Goal: Task Accomplishment & Management: Use online tool/utility

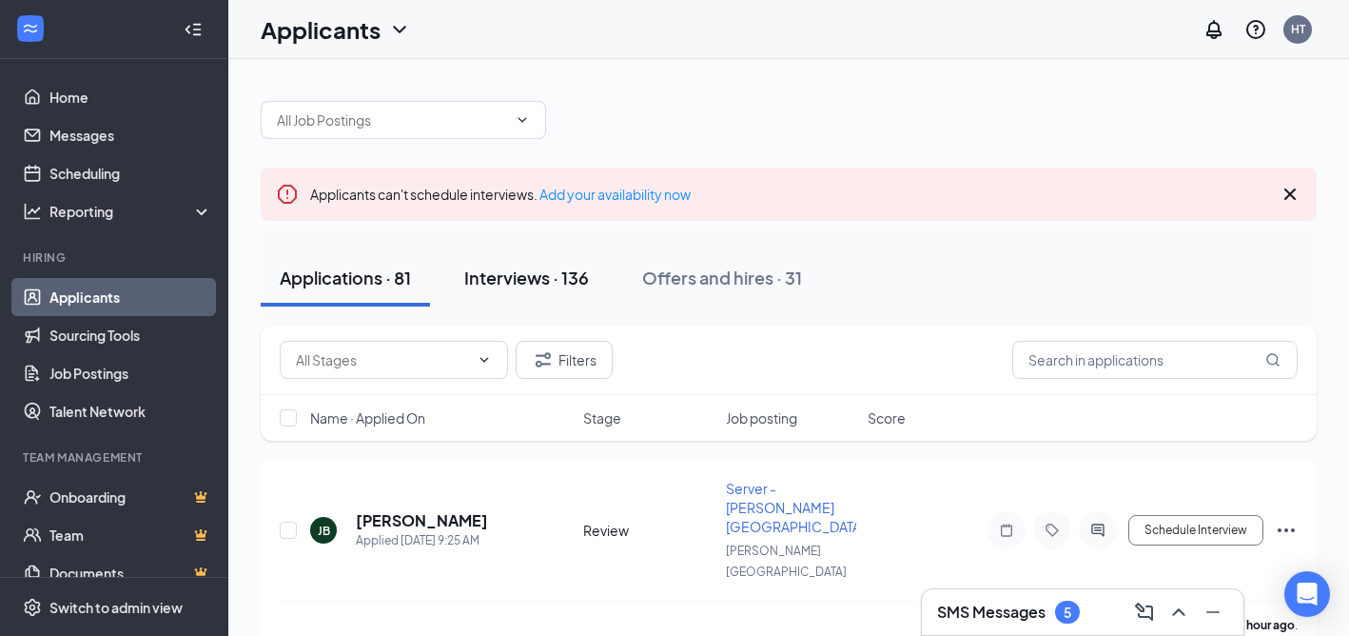
click at [577, 286] on div "Interviews · 136" at bounding box center [526, 277] width 125 height 24
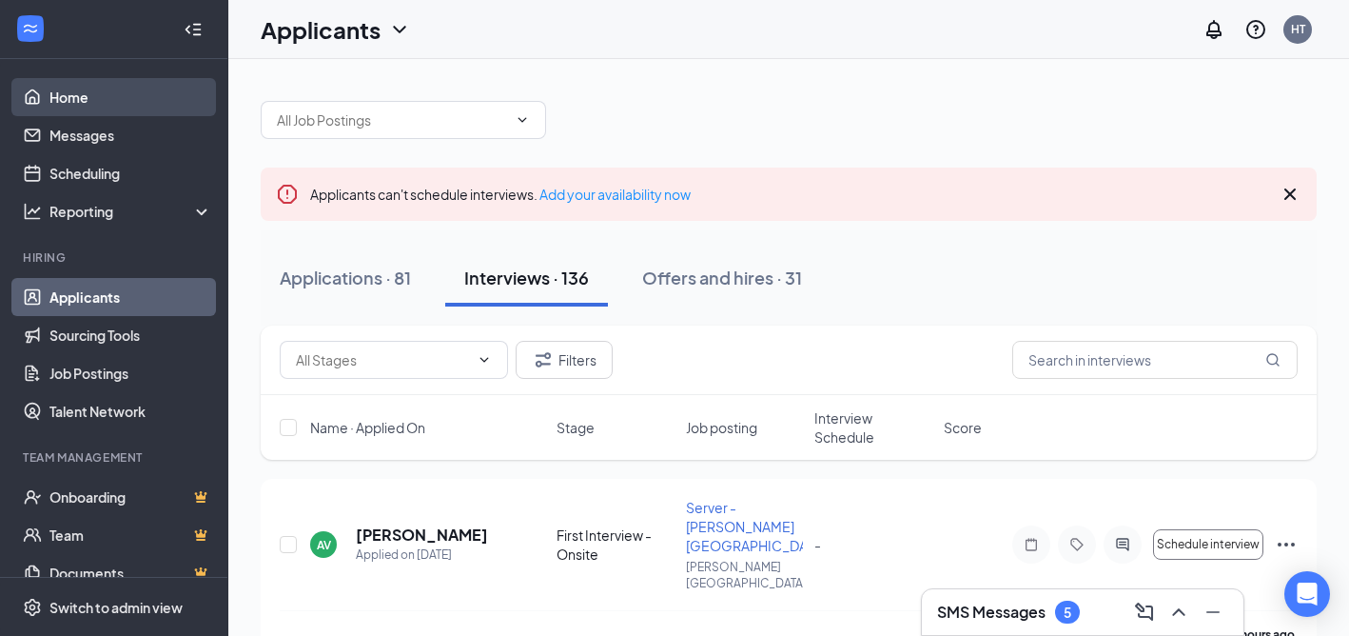
click at [108, 96] on link "Home" at bounding box center [130, 97] width 163 height 38
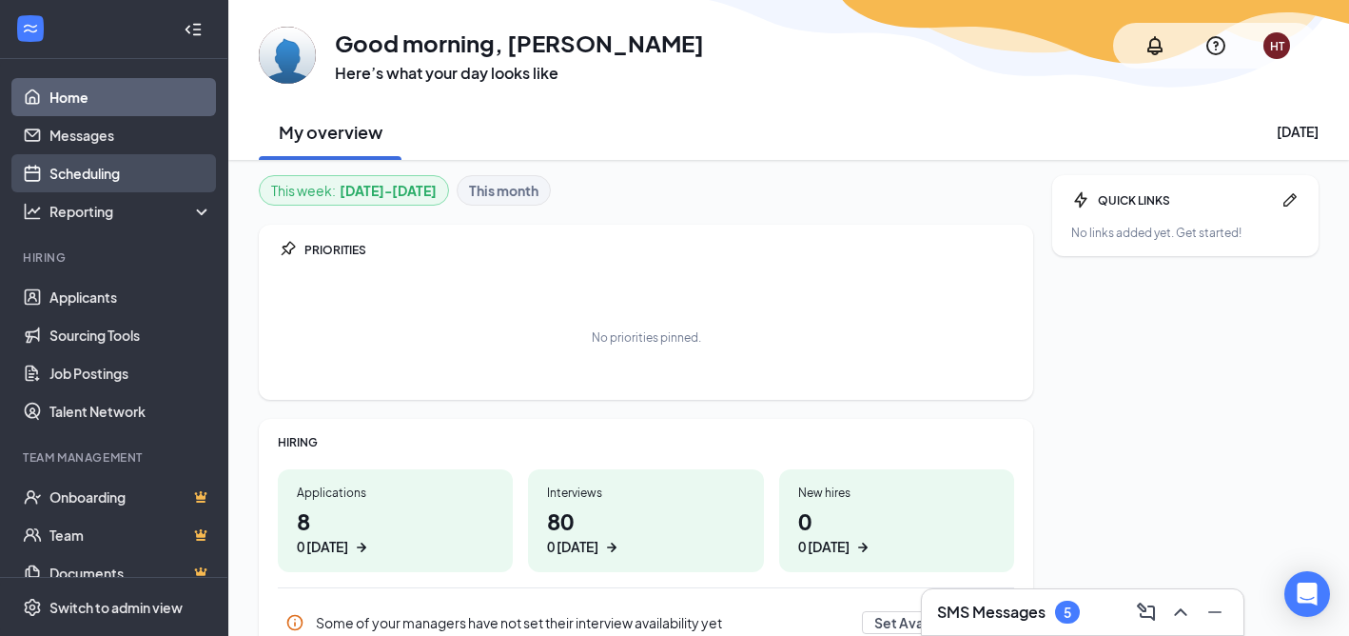
click at [99, 172] on link "Scheduling" at bounding box center [130, 173] width 163 height 38
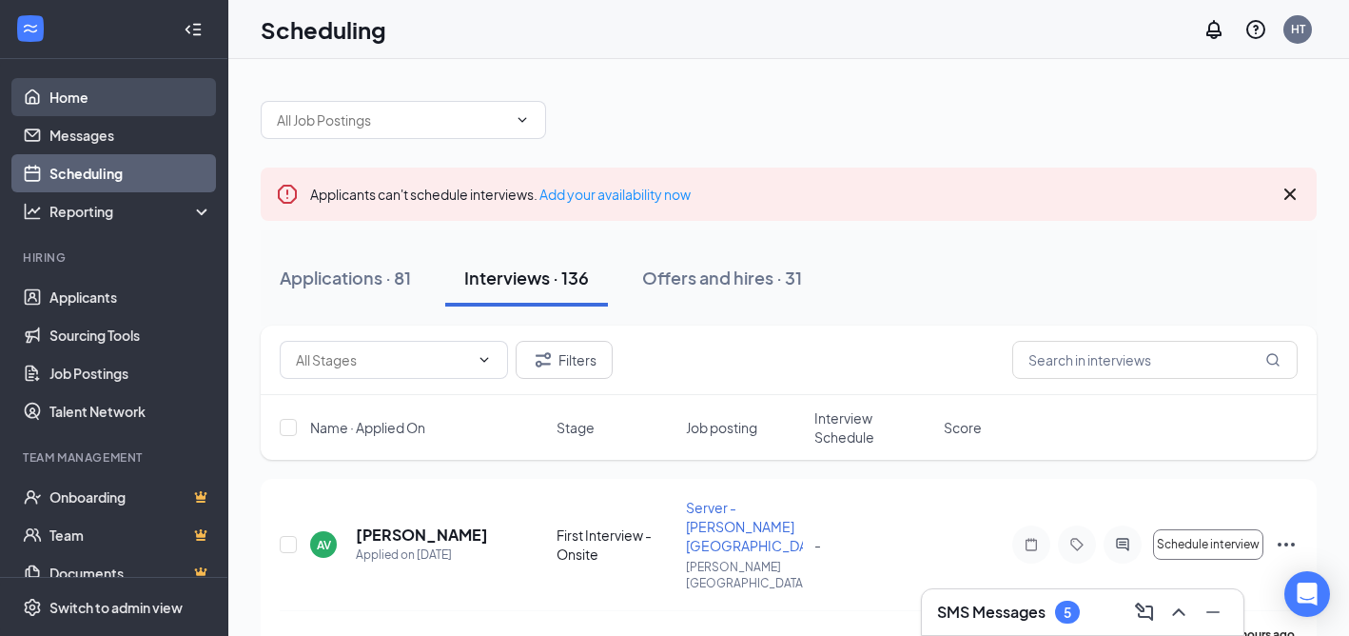
click at [103, 98] on link "Home" at bounding box center [130, 97] width 163 height 38
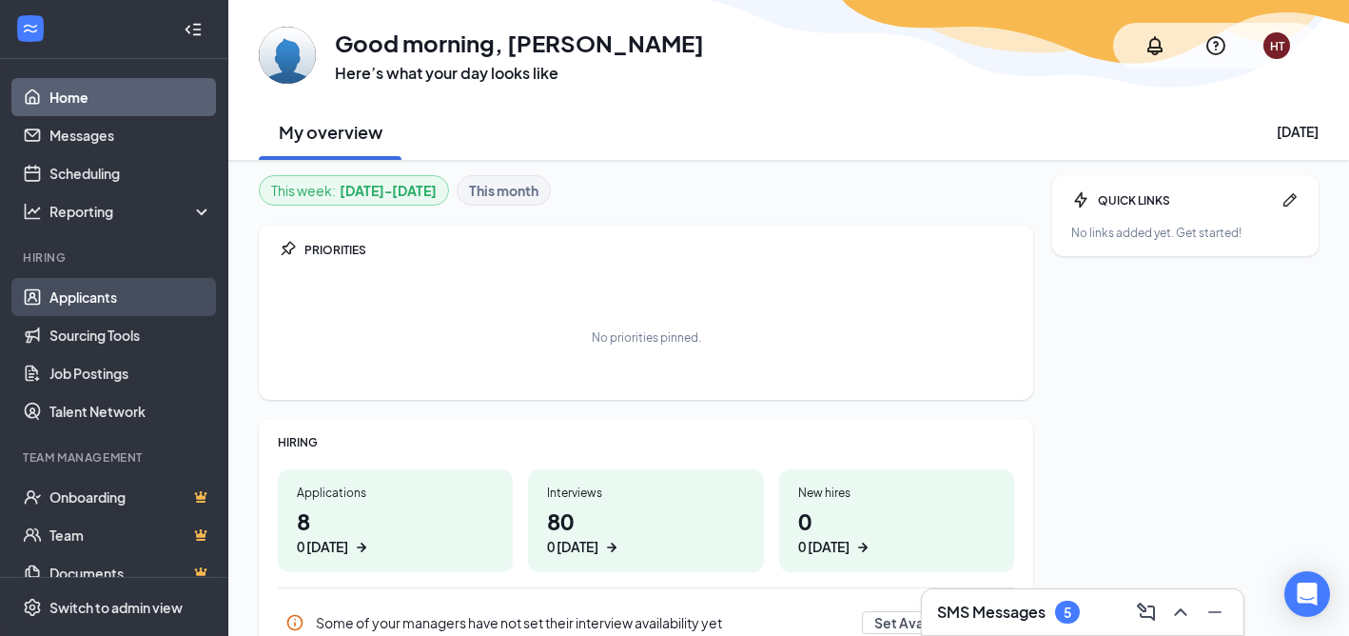
click at [93, 301] on link "Applicants" at bounding box center [130, 297] width 163 height 38
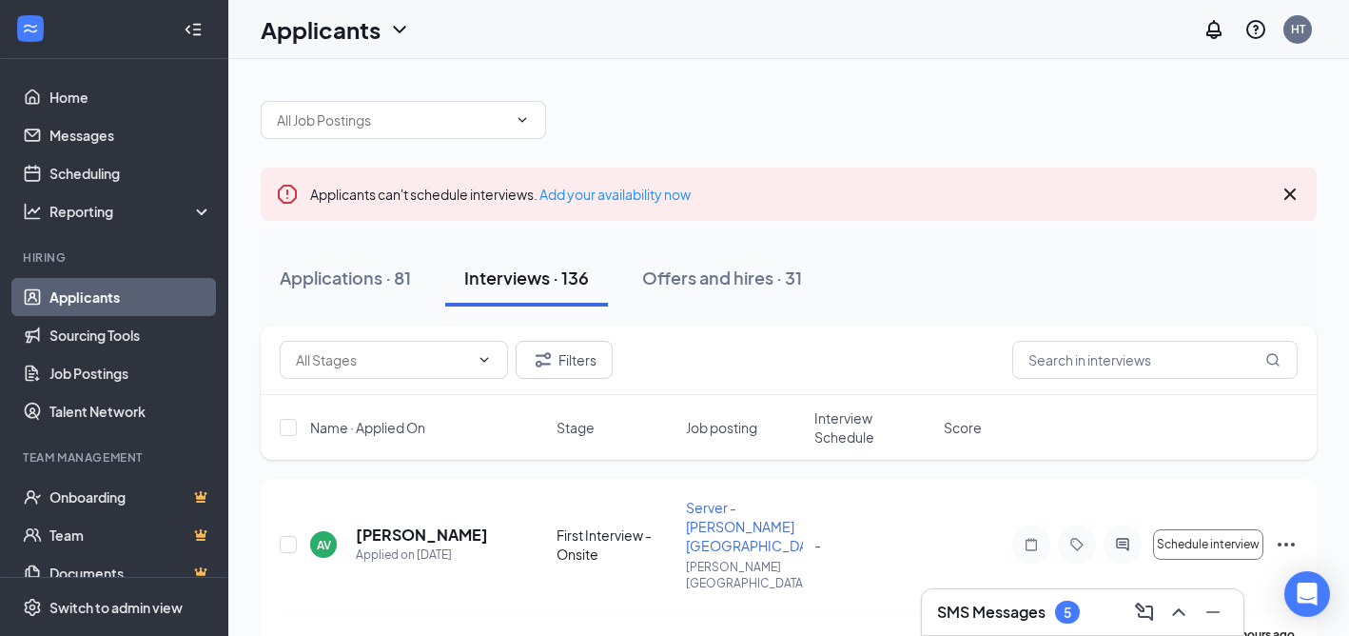
click at [825, 428] on span "Interview Schedule" at bounding box center [874, 427] width 118 height 38
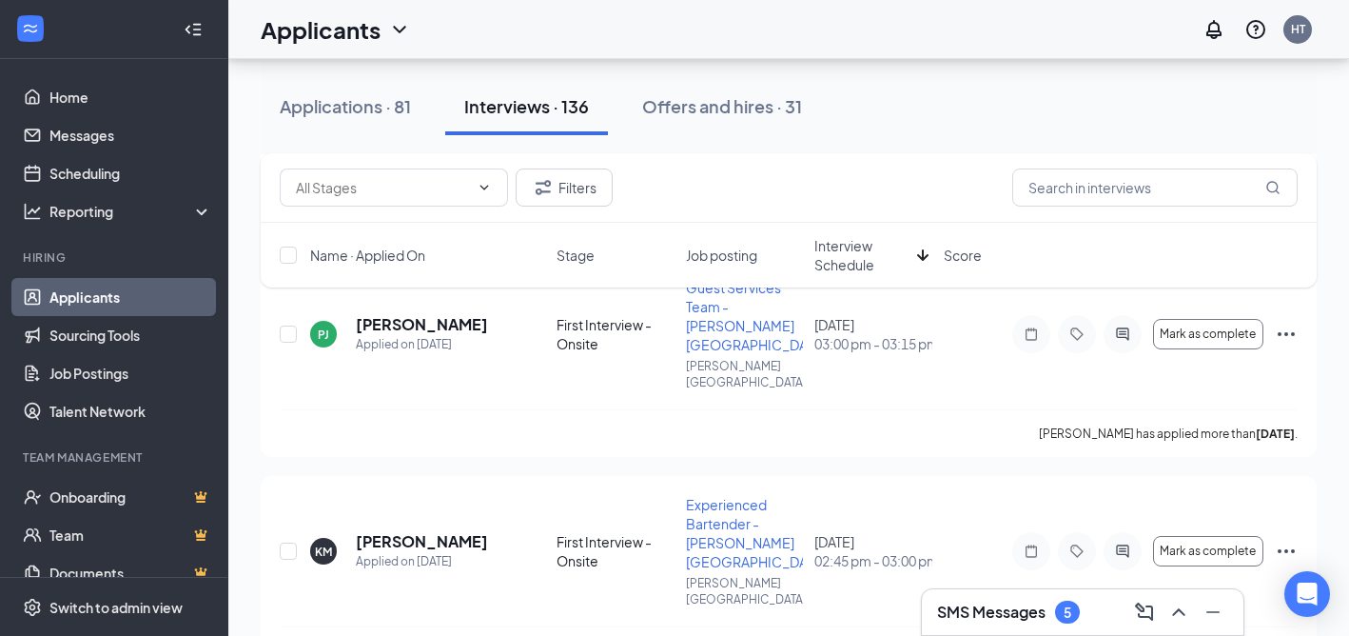
scroll to position [9336, 0]
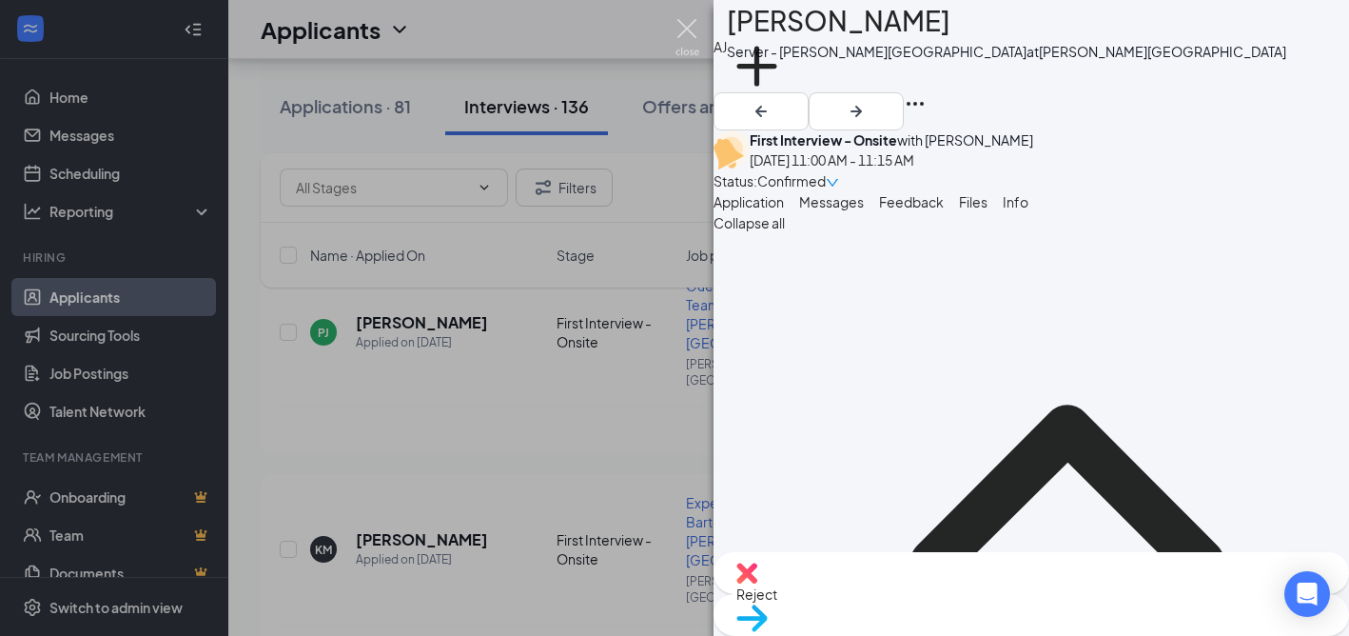
click at [689, 29] on img at bounding box center [688, 37] width 24 height 37
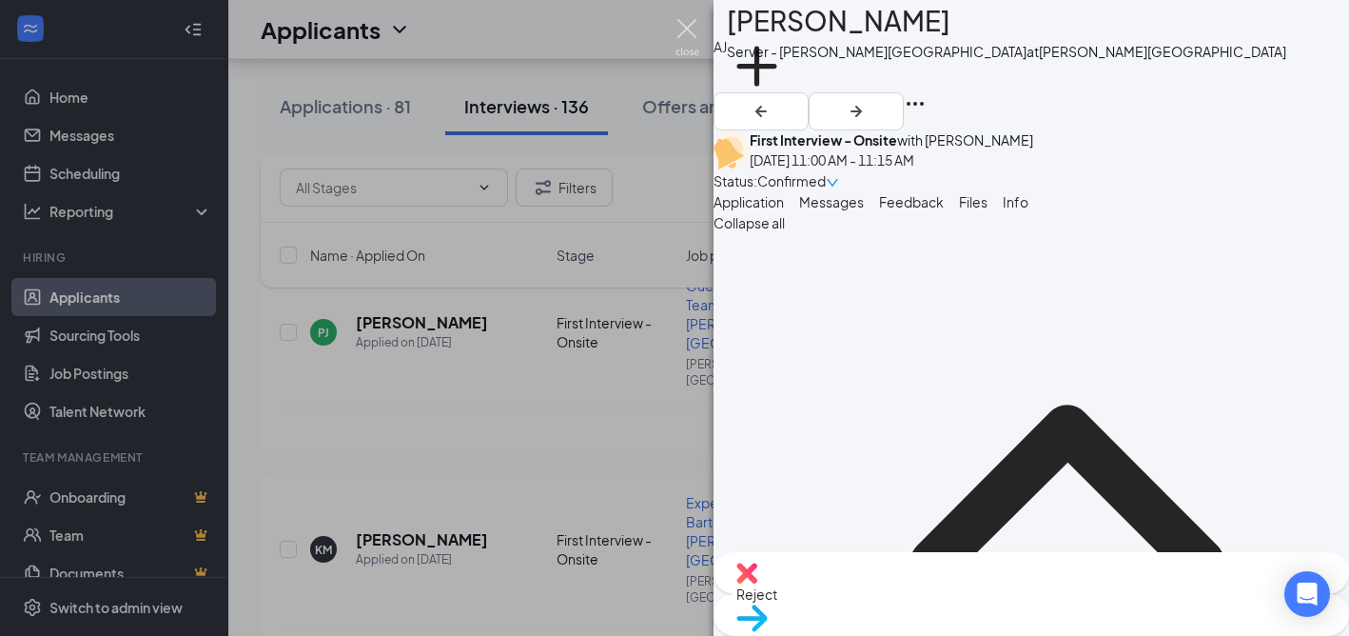
click at [685, 28] on img at bounding box center [688, 37] width 24 height 37
click at [689, 25] on div "Applicants HT" at bounding box center [788, 29] width 1121 height 59
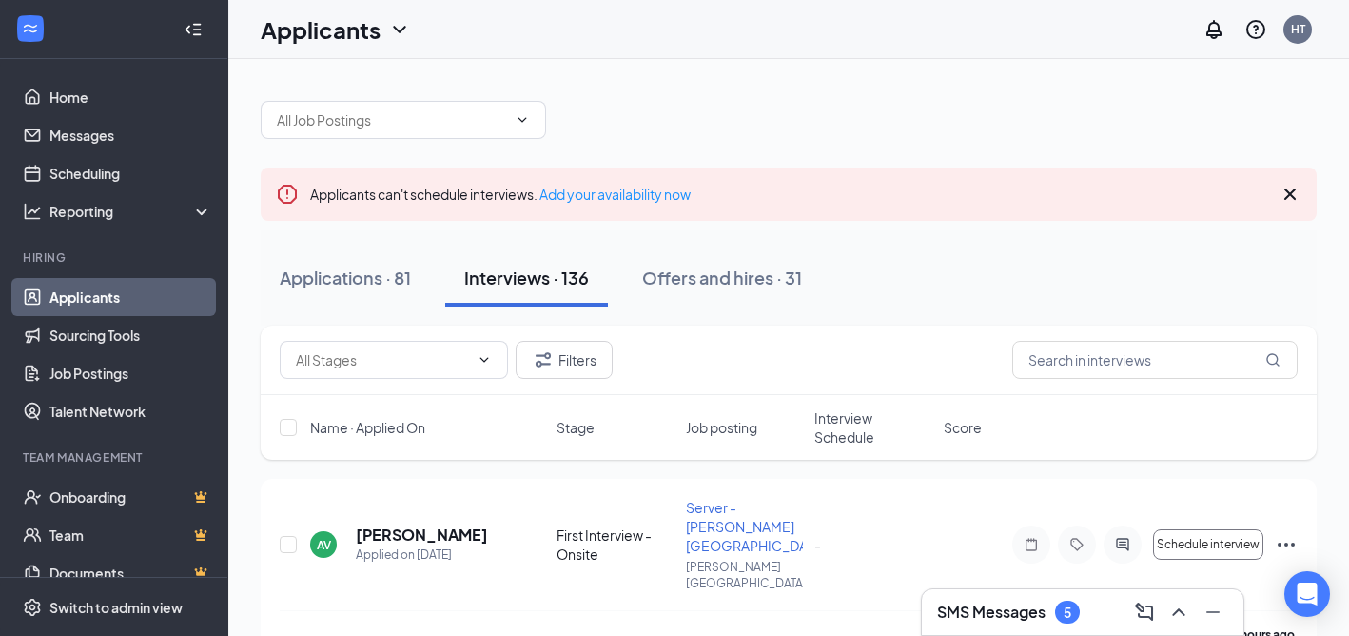
click at [850, 427] on span "Interview Schedule" at bounding box center [874, 427] width 118 height 38
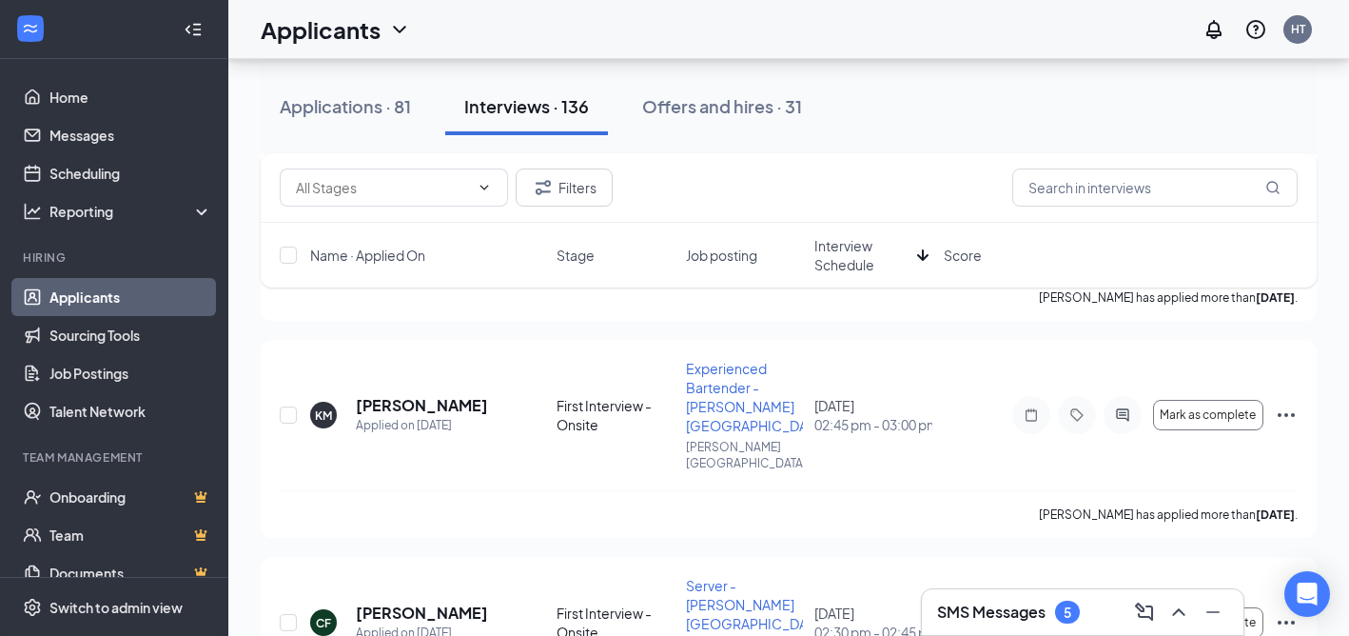
scroll to position [9314, 0]
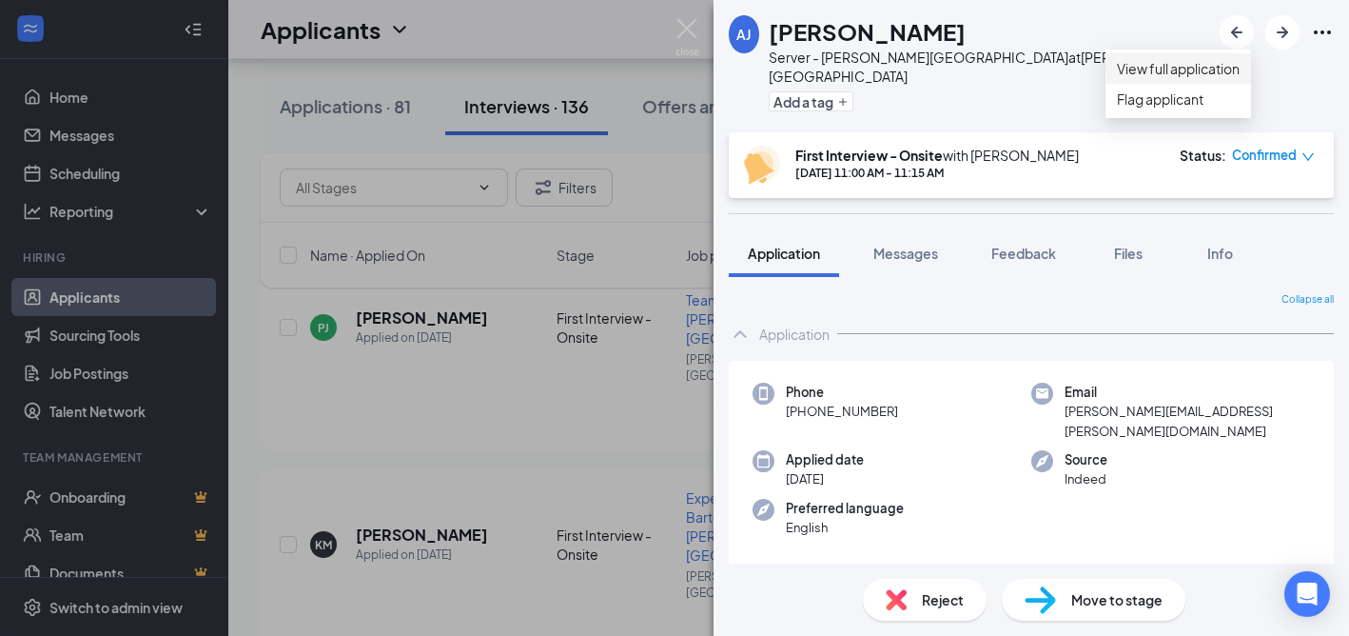
click at [1240, 77] on link "View full application" at bounding box center [1178, 68] width 123 height 21
click at [688, 29] on img at bounding box center [688, 37] width 24 height 37
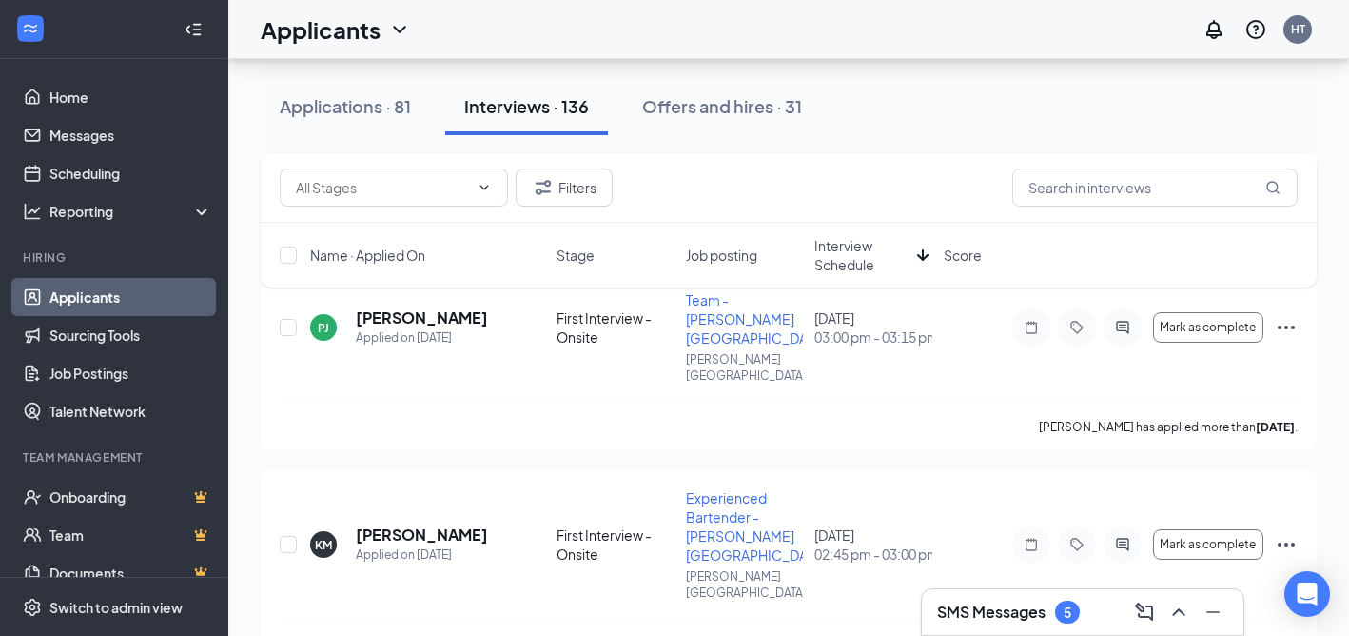
scroll to position [9217, 0]
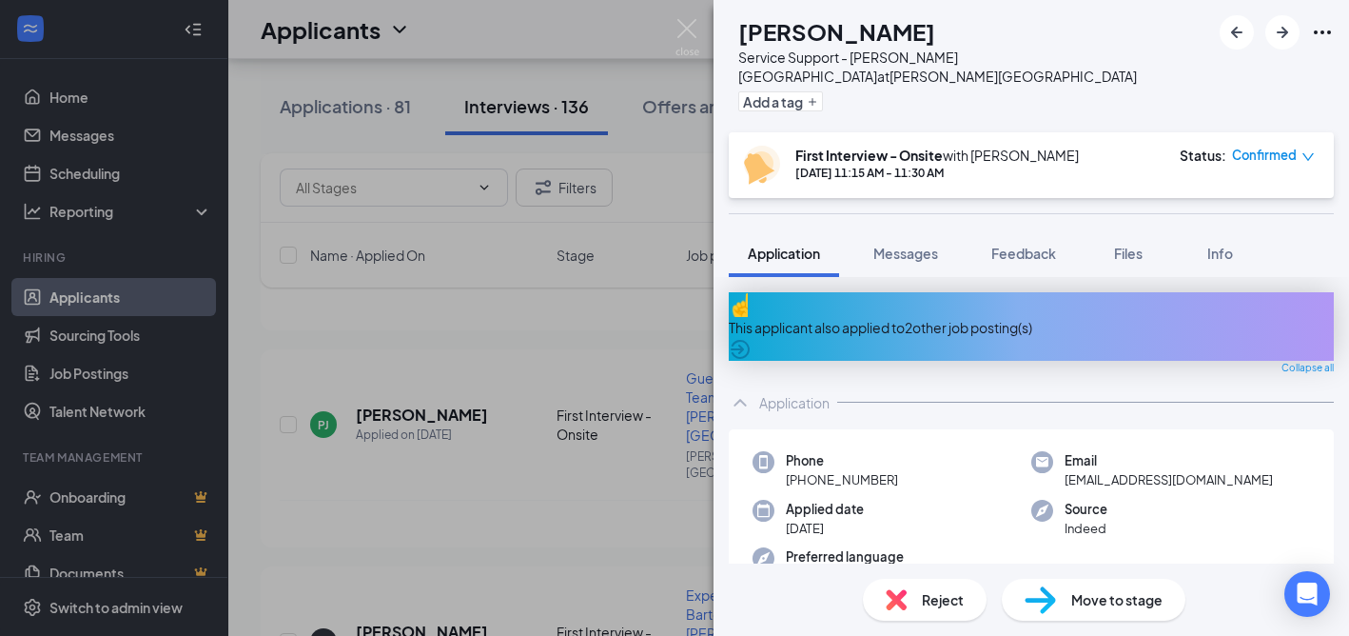
click at [1319, 28] on icon "Ellipses" at bounding box center [1322, 32] width 23 height 23
click at [1211, 79] on link "View full application" at bounding box center [1178, 68] width 123 height 21
click at [685, 29] on img at bounding box center [688, 37] width 24 height 37
click at [690, 29] on img at bounding box center [688, 37] width 24 height 37
click at [692, 29] on img at bounding box center [688, 37] width 24 height 37
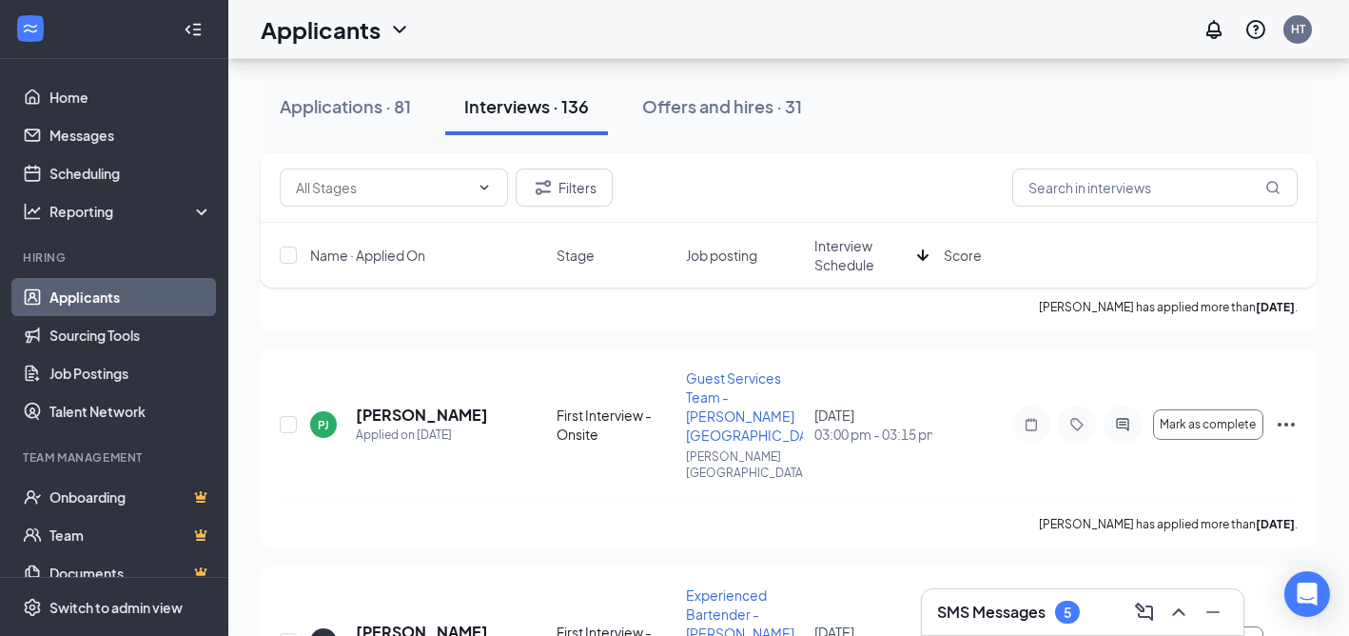
scroll to position [9024, 0]
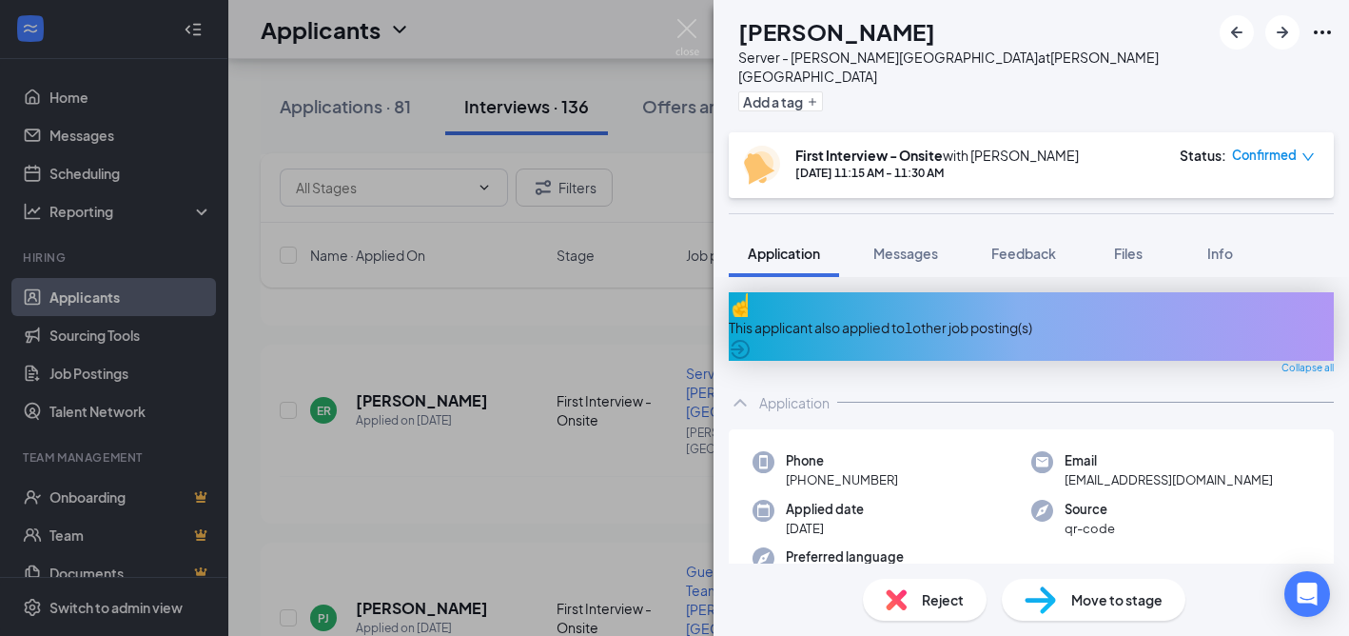
click at [1323, 29] on icon "Ellipses" at bounding box center [1322, 32] width 23 height 23
click at [1228, 68] on link "View full application" at bounding box center [1178, 68] width 123 height 21
click at [685, 29] on img at bounding box center [688, 37] width 24 height 37
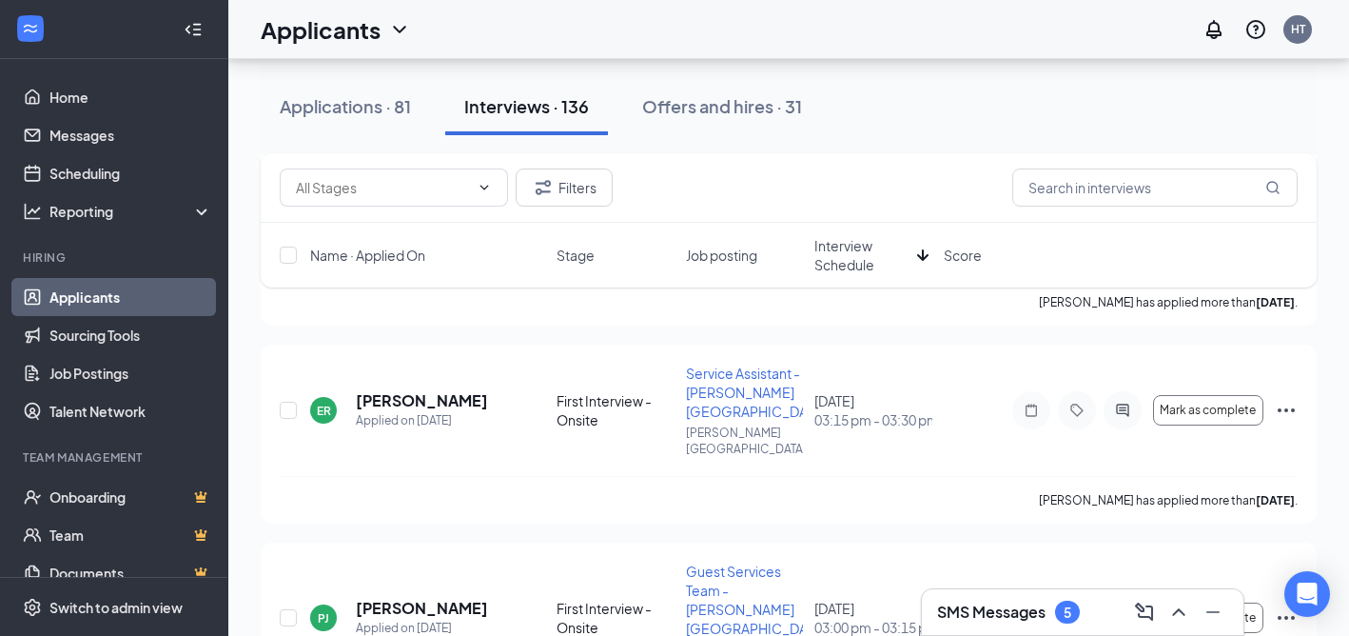
scroll to position [8867, 0]
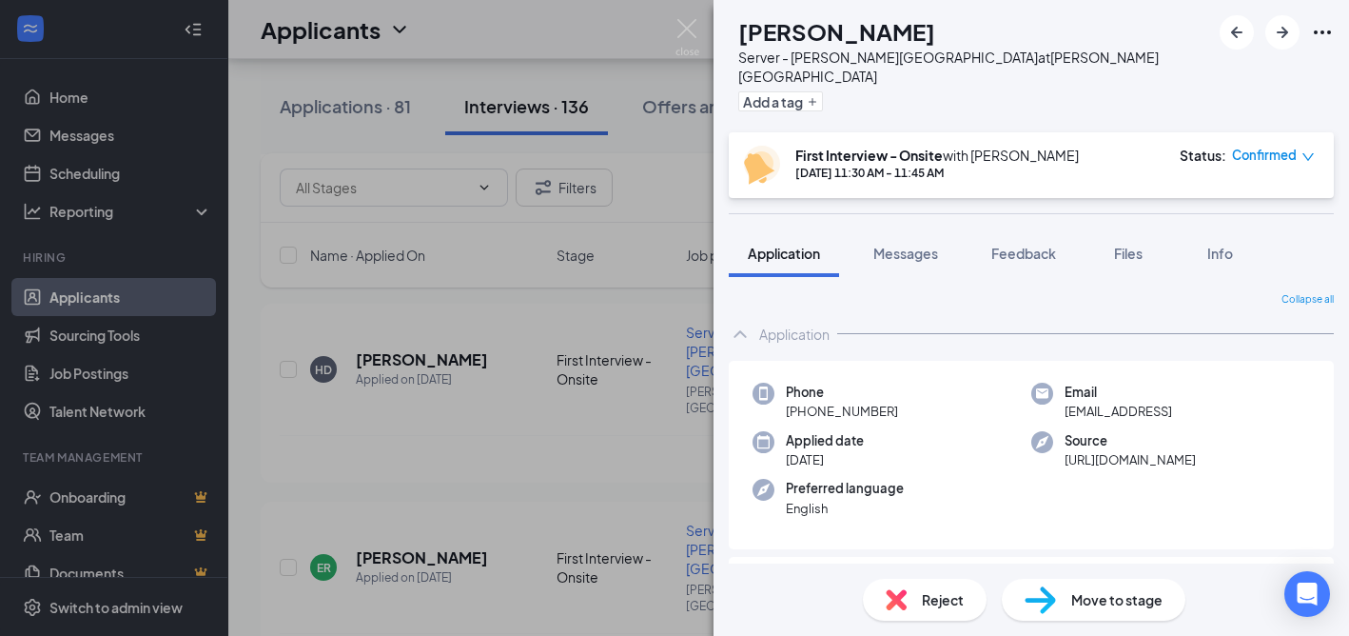
click at [1323, 30] on icon "Ellipses" at bounding box center [1322, 32] width 17 height 4
click at [1240, 72] on link "View full application" at bounding box center [1178, 68] width 123 height 21
click at [688, 27] on img at bounding box center [688, 37] width 24 height 37
click at [687, 27] on img at bounding box center [688, 37] width 24 height 37
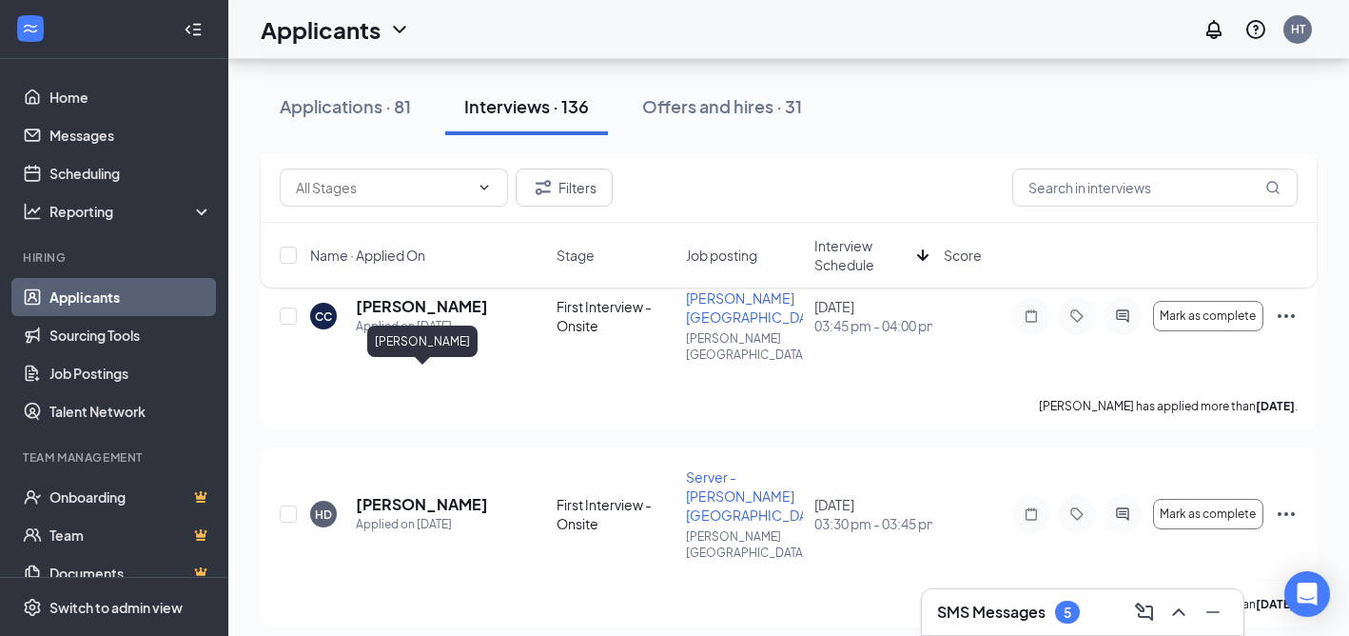
scroll to position [8717, 0]
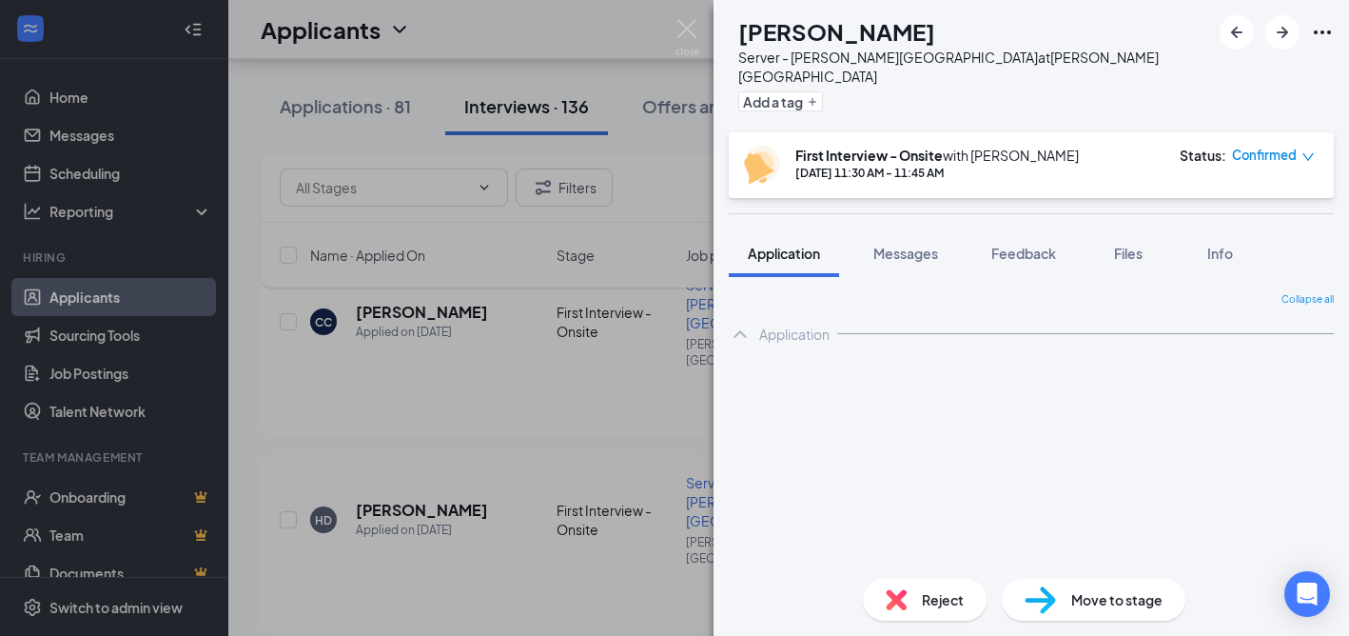
click at [1316, 32] on icon "Ellipses" at bounding box center [1322, 32] width 17 height 4
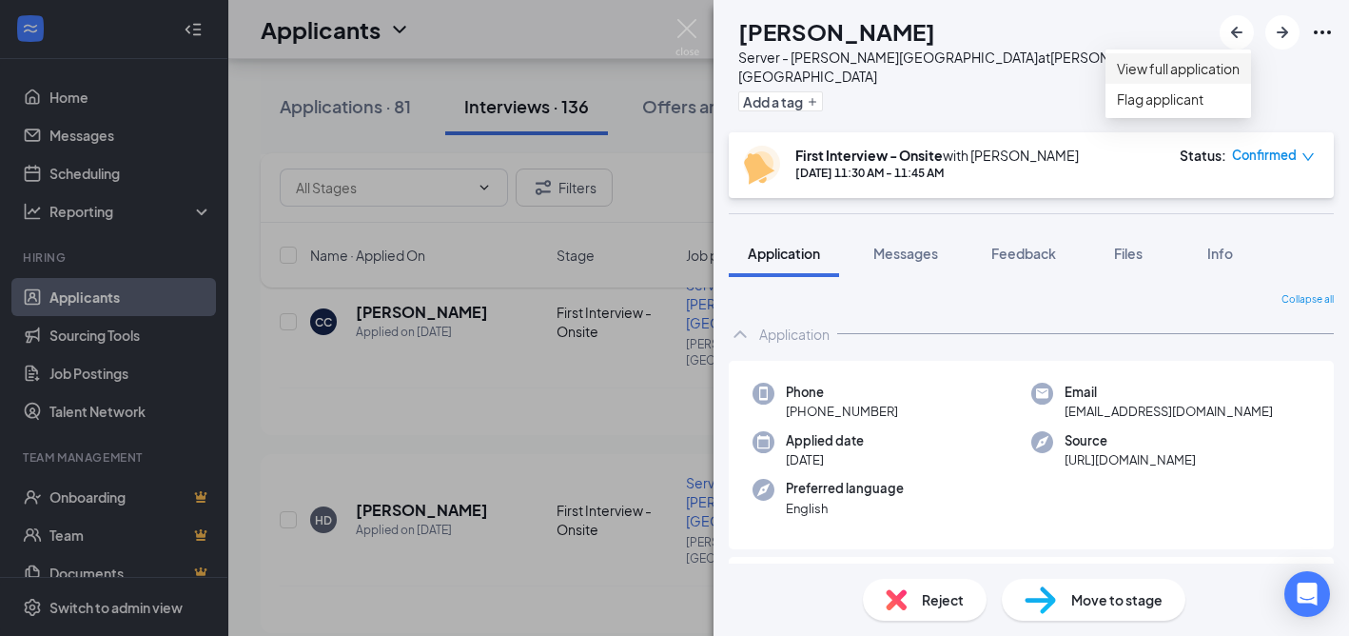
click at [1240, 71] on link "View full application" at bounding box center [1178, 68] width 123 height 21
click at [682, 26] on img at bounding box center [688, 37] width 24 height 37
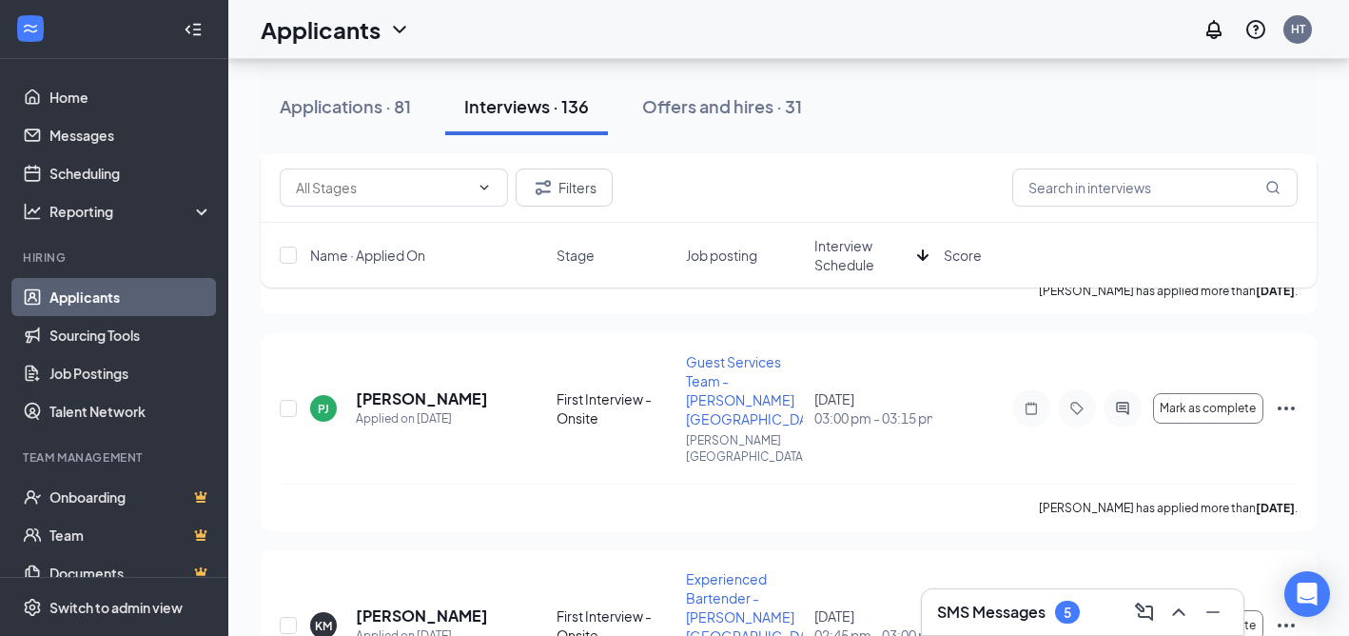
scroll to position [9234, 0]
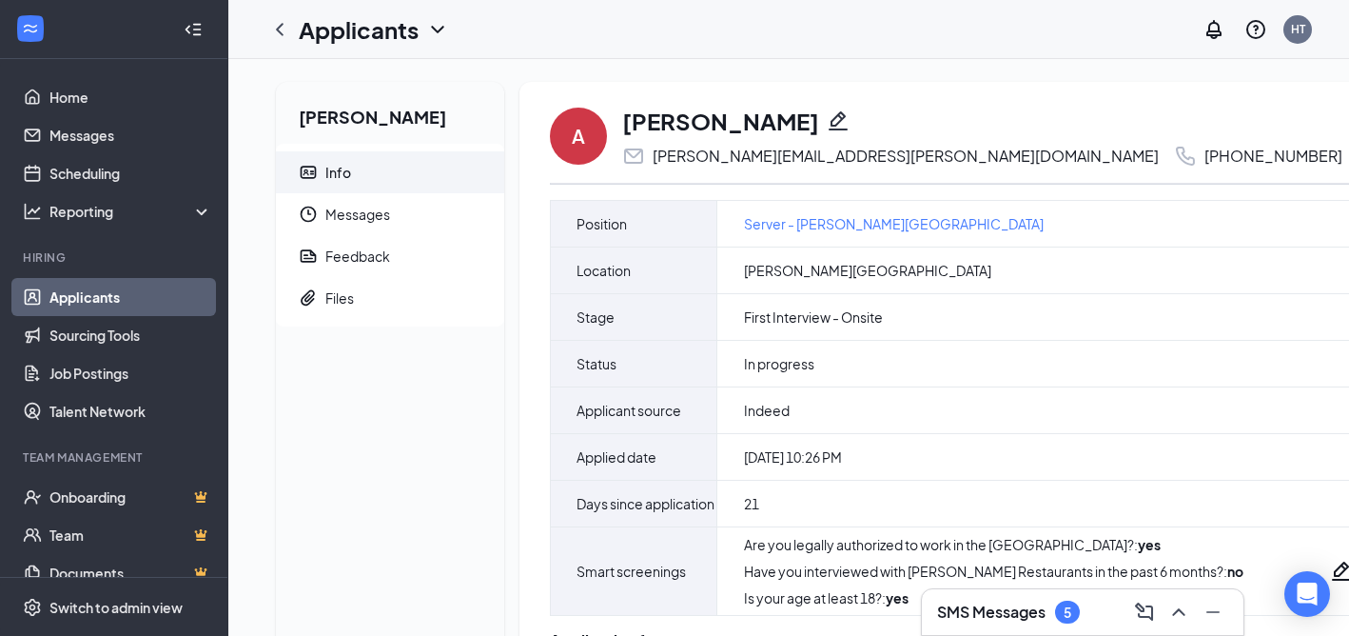
click at [1348, 144] on icon "Ellipses" at bounding box center [1369, 136] width 23 height 23
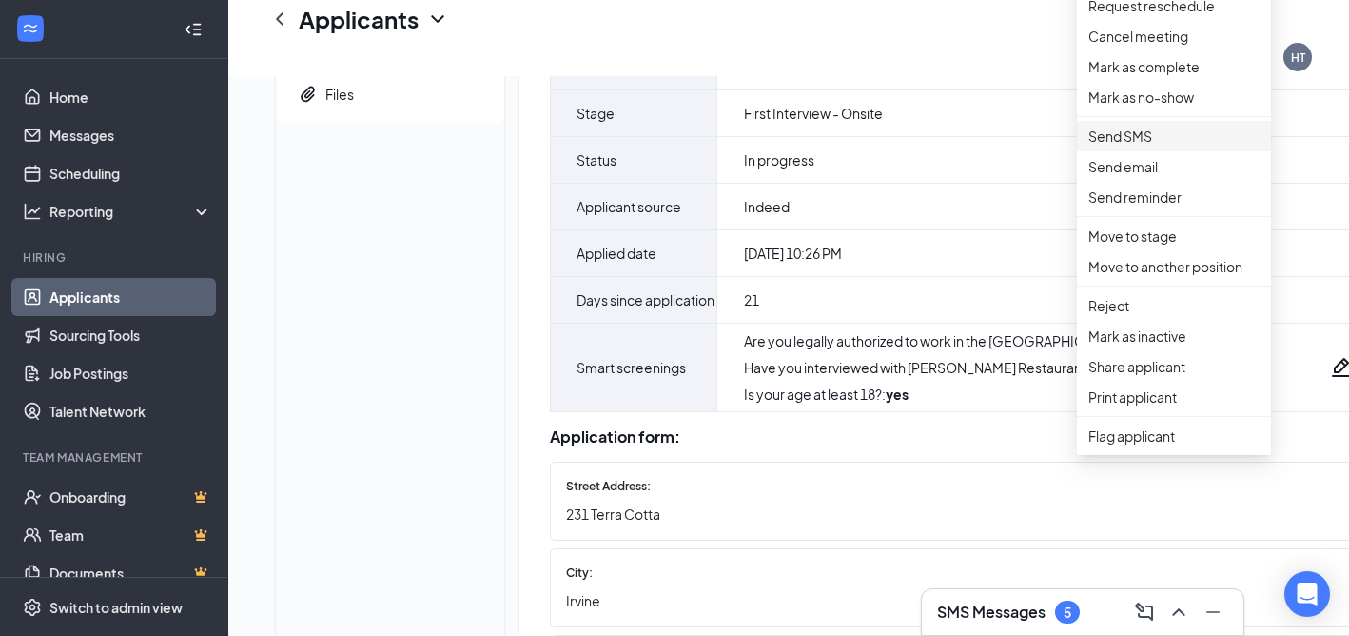
scroll to position [301, 0]
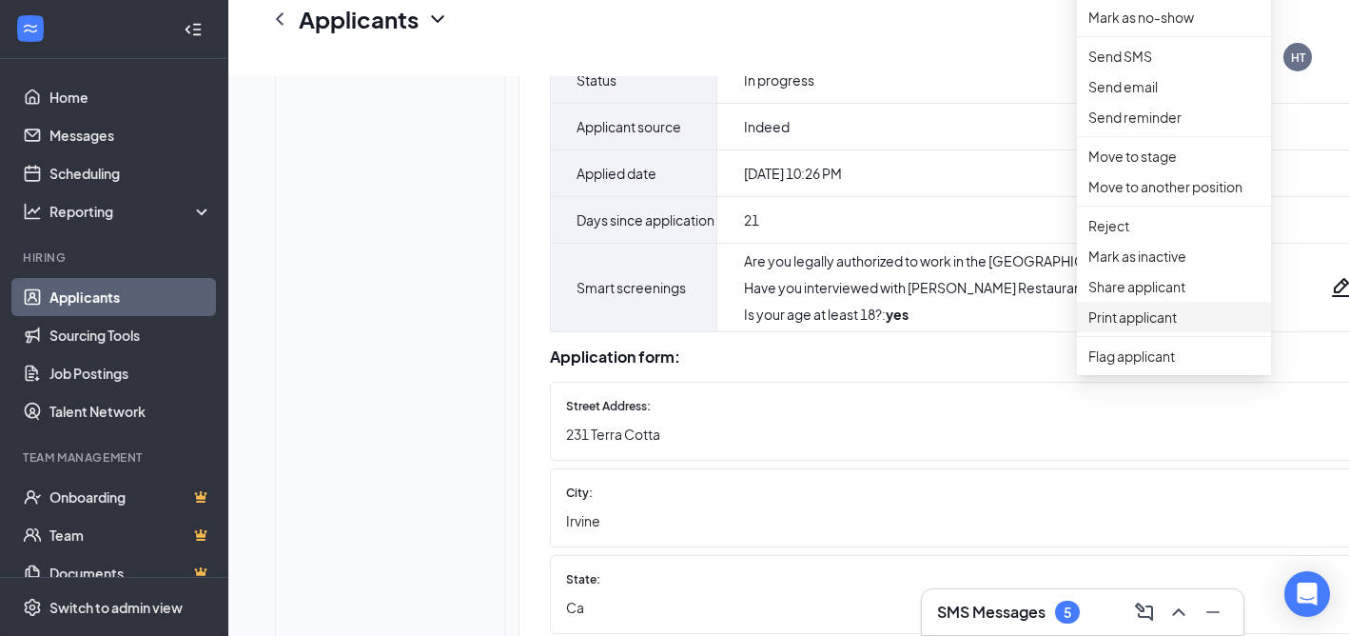
click at [1119, 327] on p "Print applicant" at bounding box center [1174, 316] width 171 height 21
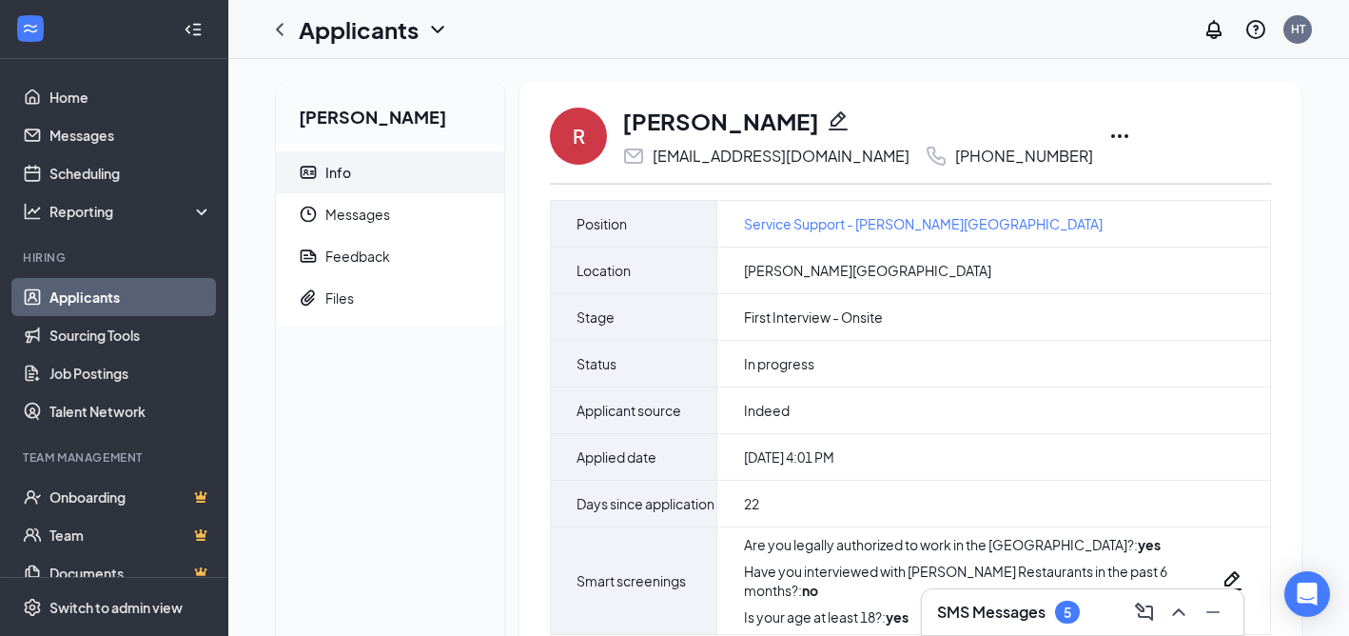
click at [1109, 133] on icon "Ellipses" at bounding box center [1120, 136] width 23 height 23
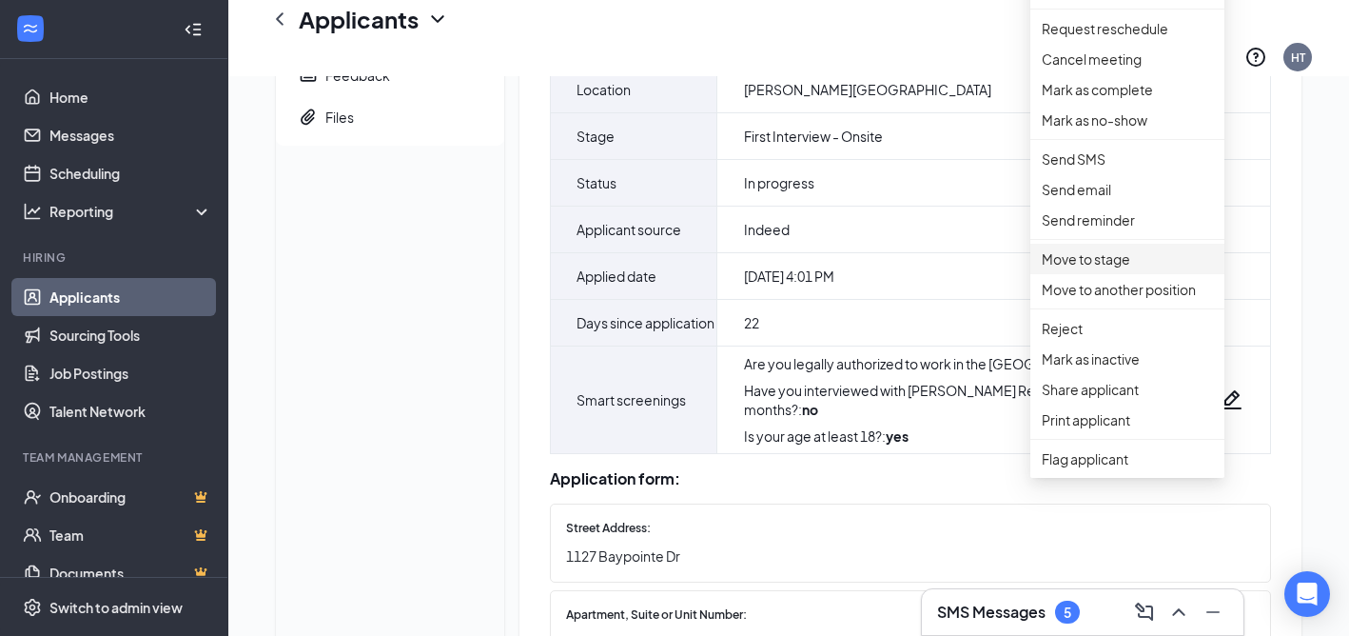
scroll to position [221, 0]
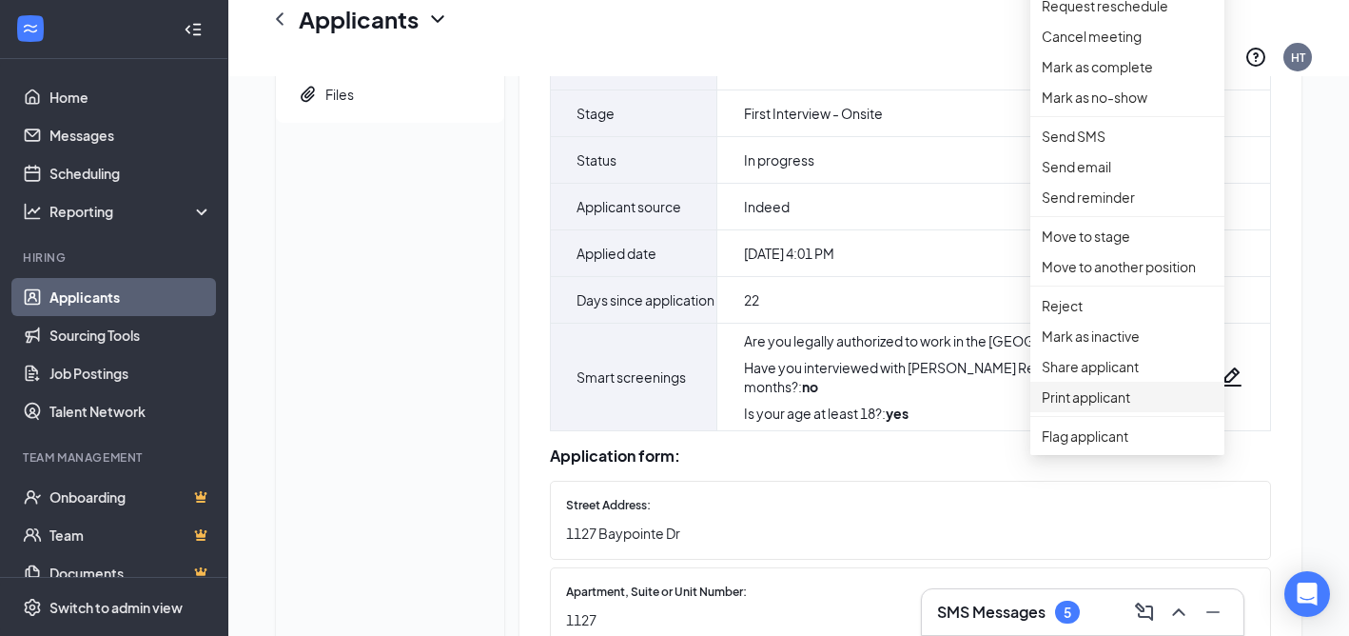
click at [1073, 407] on p "Print applicant" at bounding box center [1127, 396] width 171 height 21
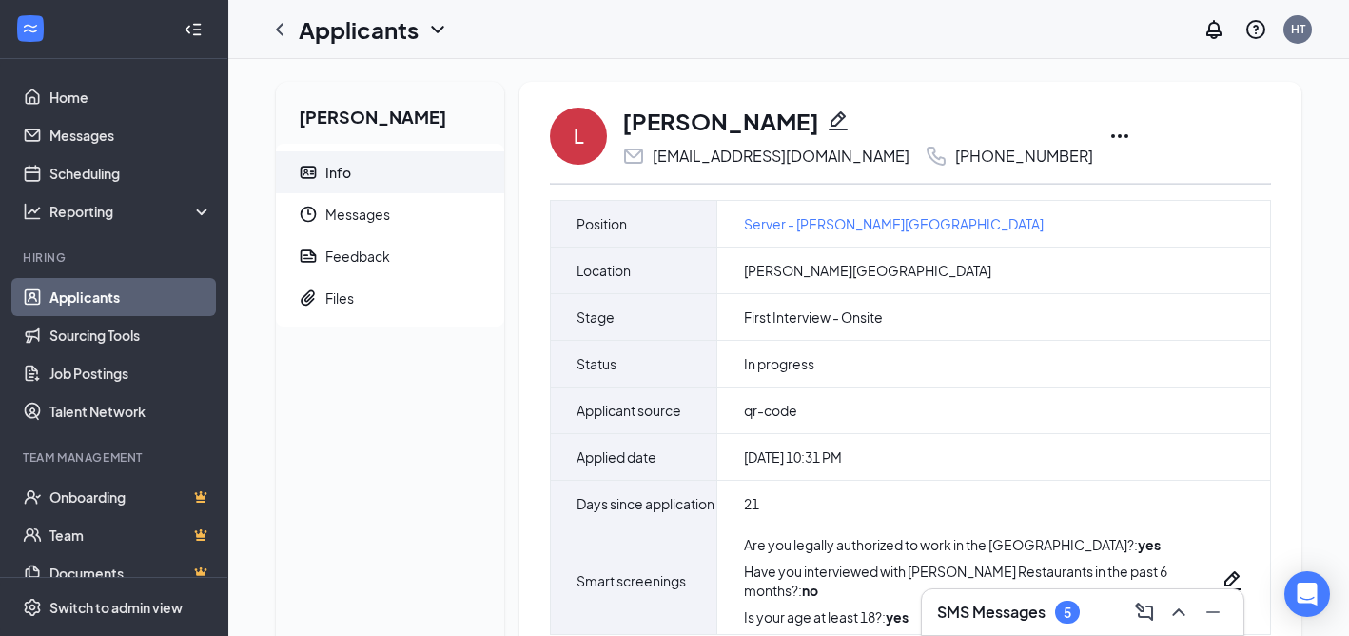
click at [1109, 136] on icon "Ellipses" at bounding box center [1120, 136] width 23 height 23
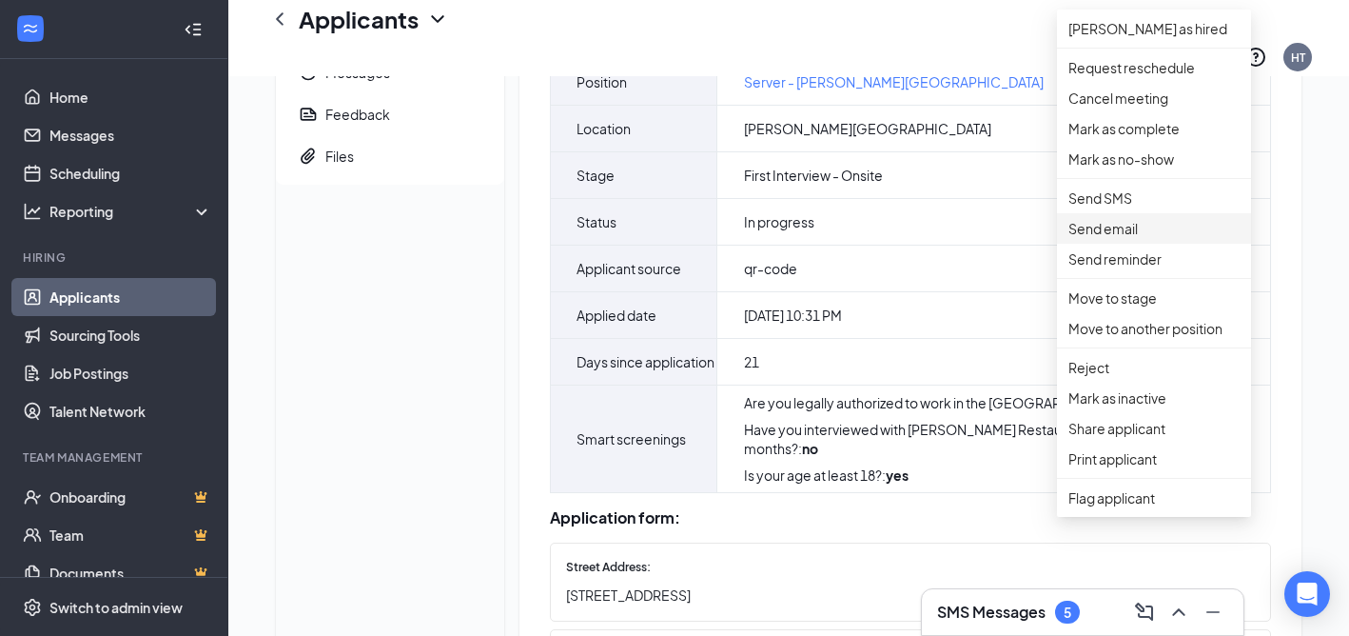
scroll to position [161, 0]
click at [1091, 467] on p "Print applicant" at bounding box center [1154, 456] width 171 height 21
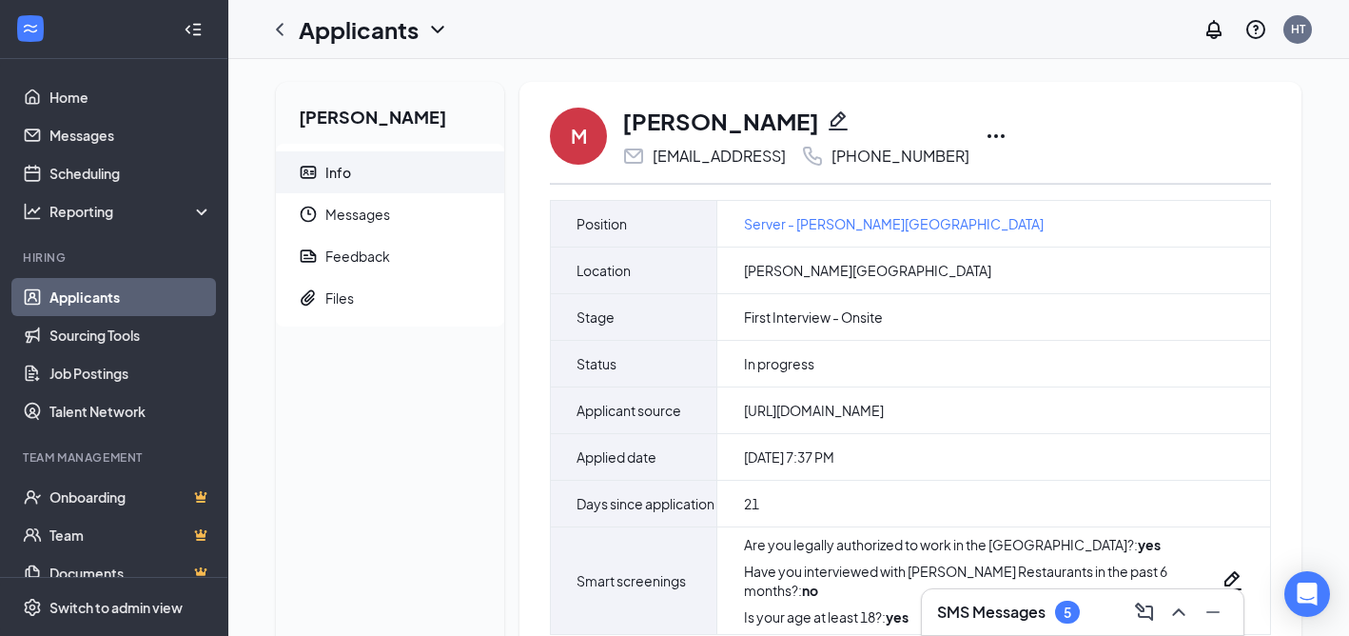
click at [1008, 131] on icon "Ellipses" at bounding box center [996, 136] width 23 height 23
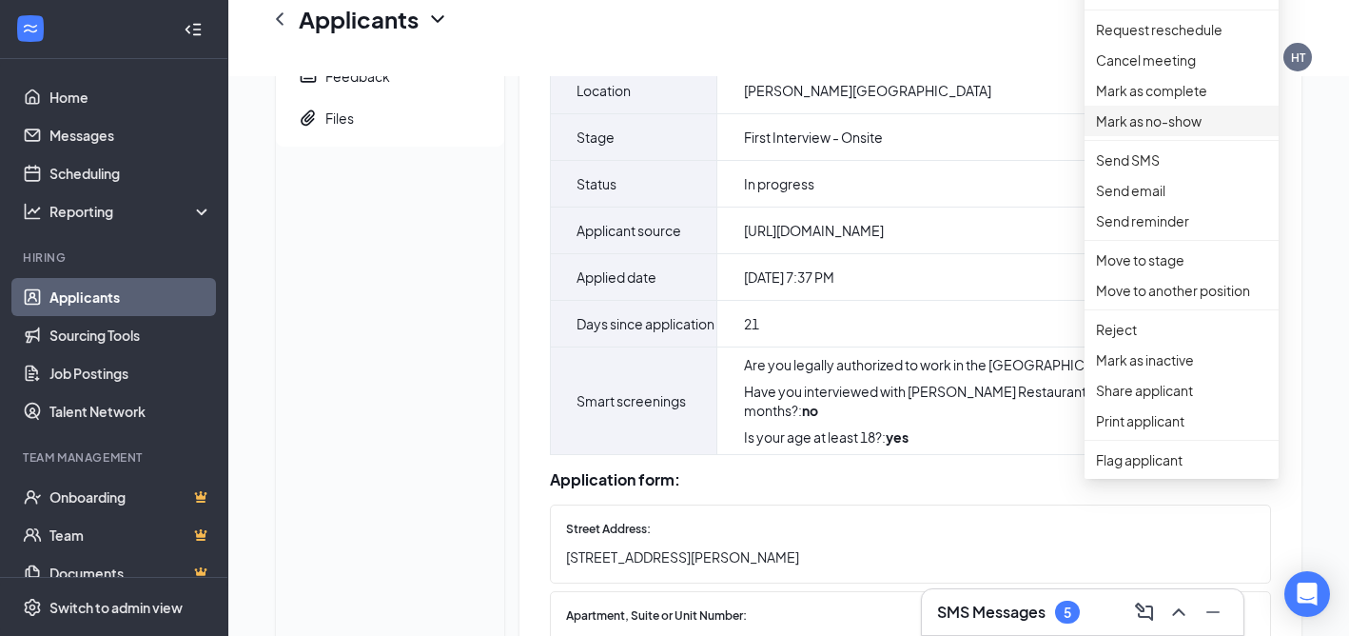
scroll to position [198, 0]
click at [1122, 430] on p "Print applicant" at bounding box center [1181, 419] width 171 height 21
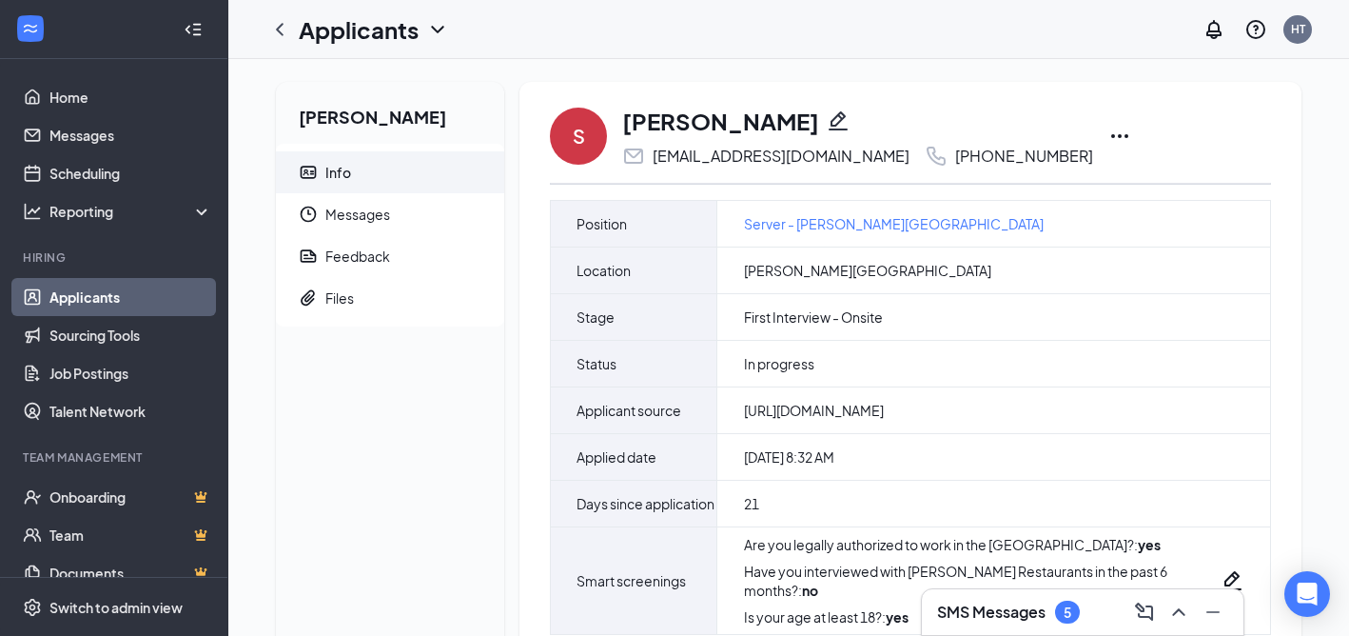
click at [1109, 129] on icon "Ellipses" at bounding box center [1120, 136] width 23 height 23
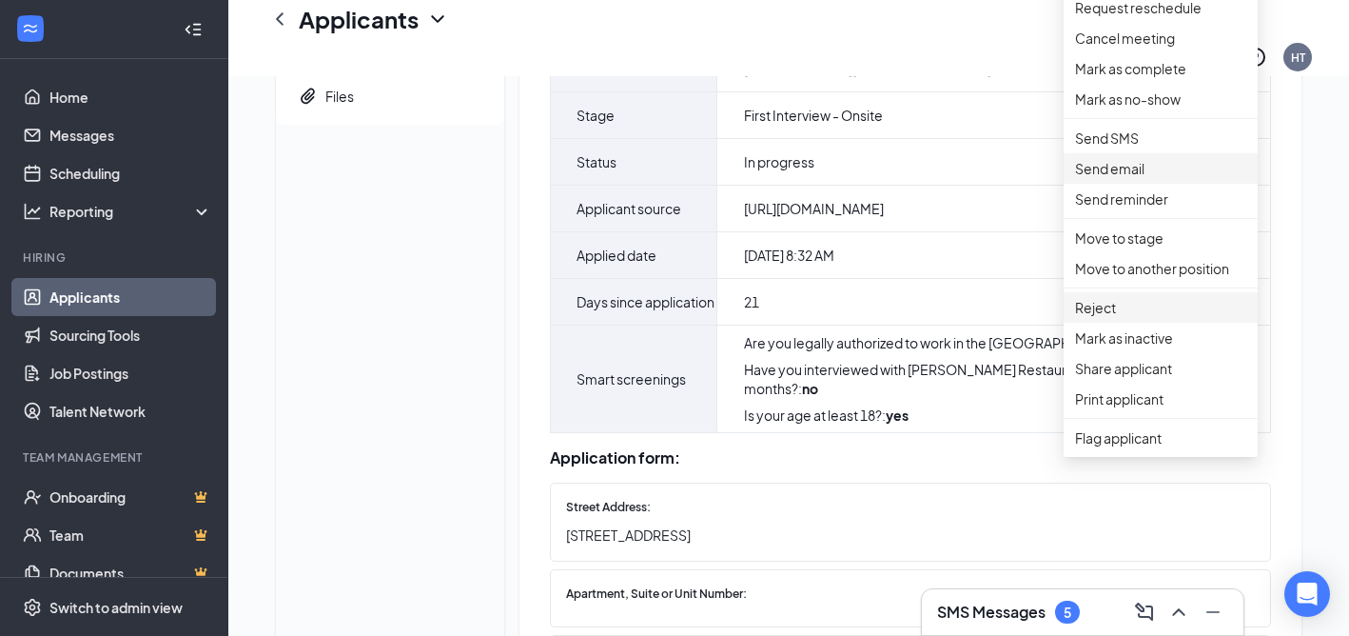
scroll to position [215, 0]
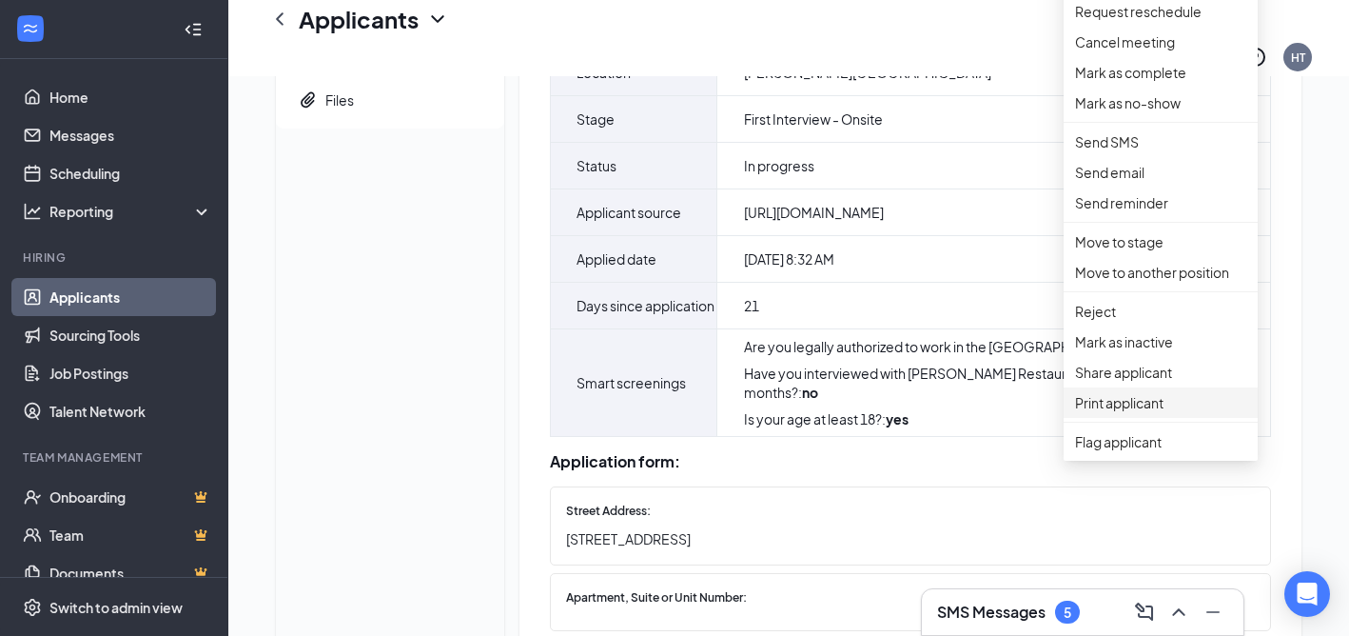
click at [1093, 413] on p "Print applicant" at bounding box center [1160, 402] width 171 height 21
